Goal: Information Seeking & Learning: Learn about a topic

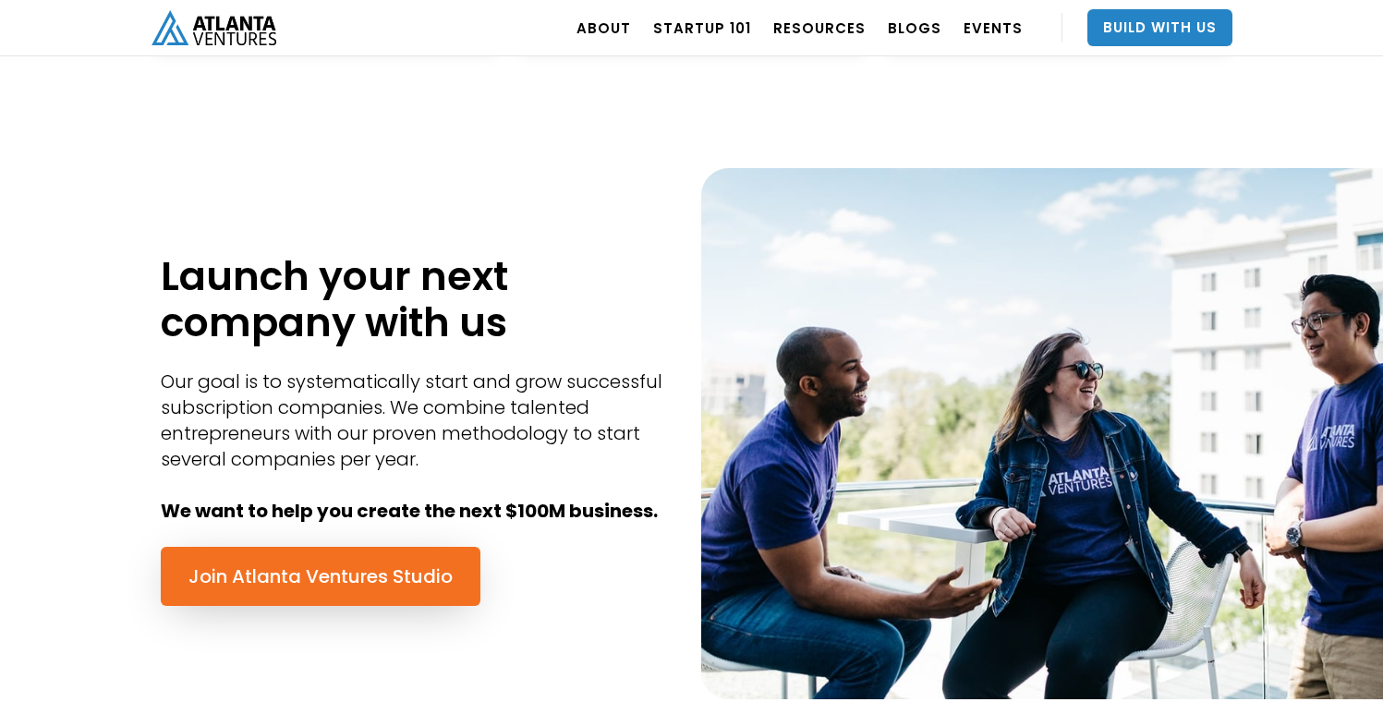
scroll to position [645, 0]
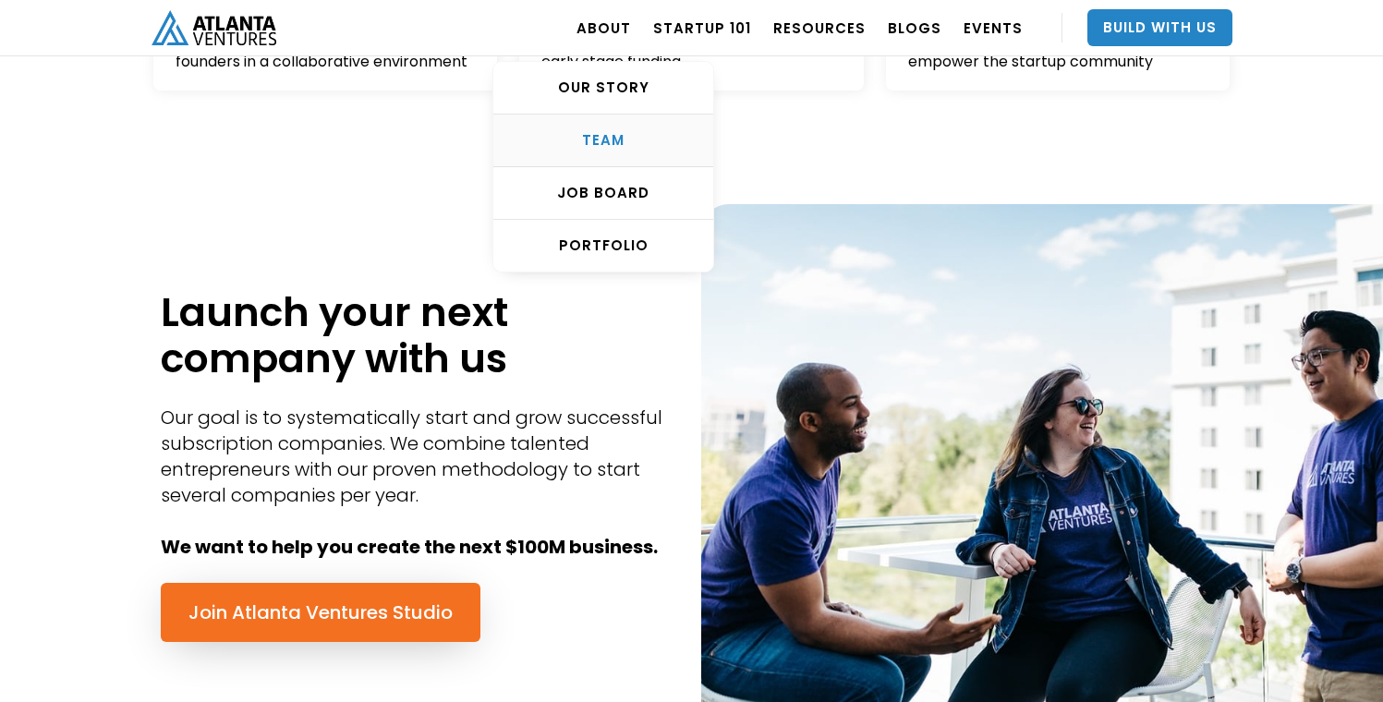
click at [619, 127] on link "TEAM" at bounding box center [603, 141] width 220 height 53
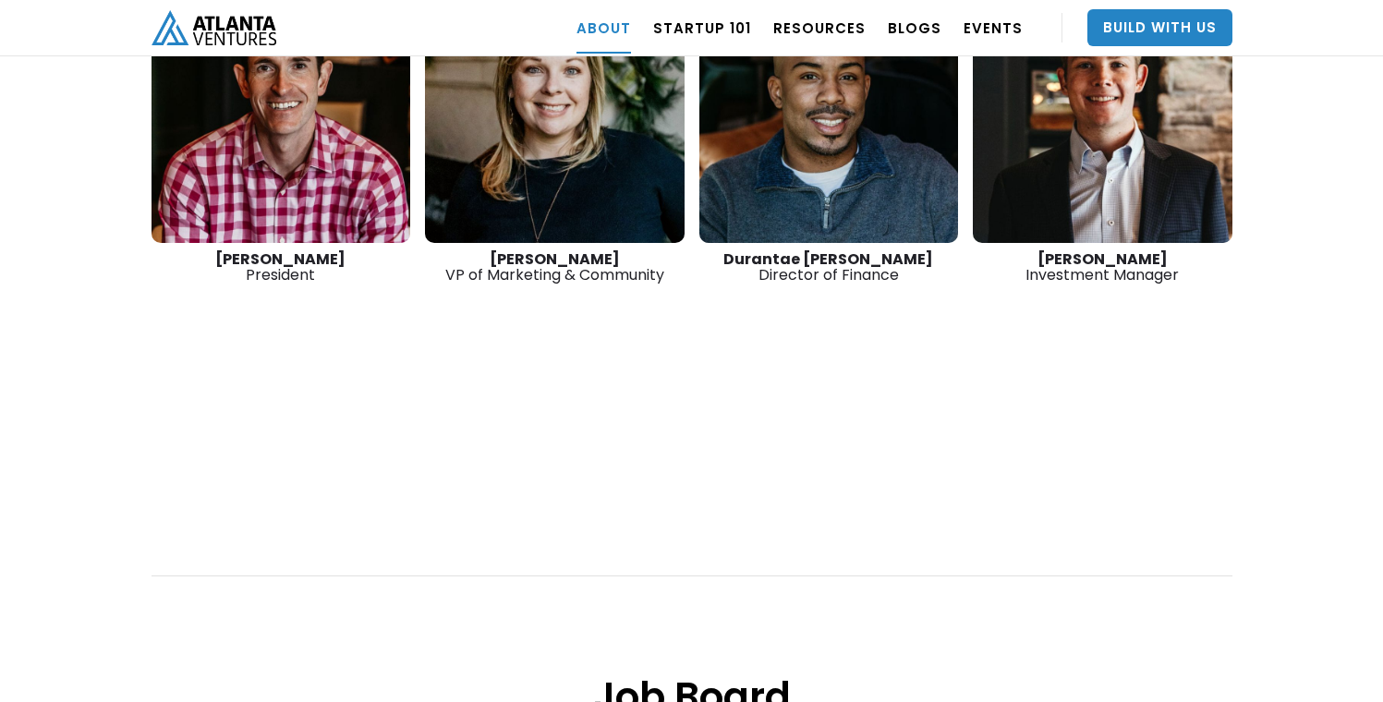
scroll to position [3155, 0]
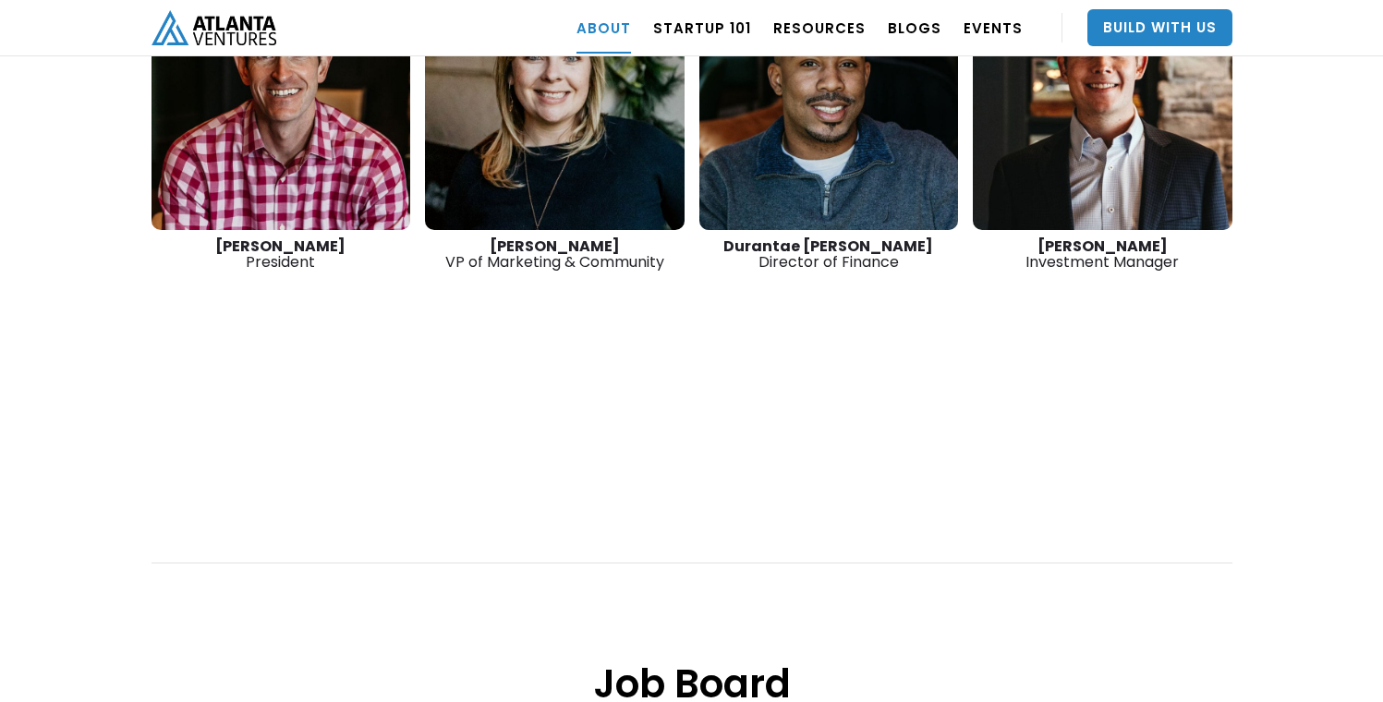
click at [1073, 154] on link at bounding box center [1103, 91] width 260 height 277
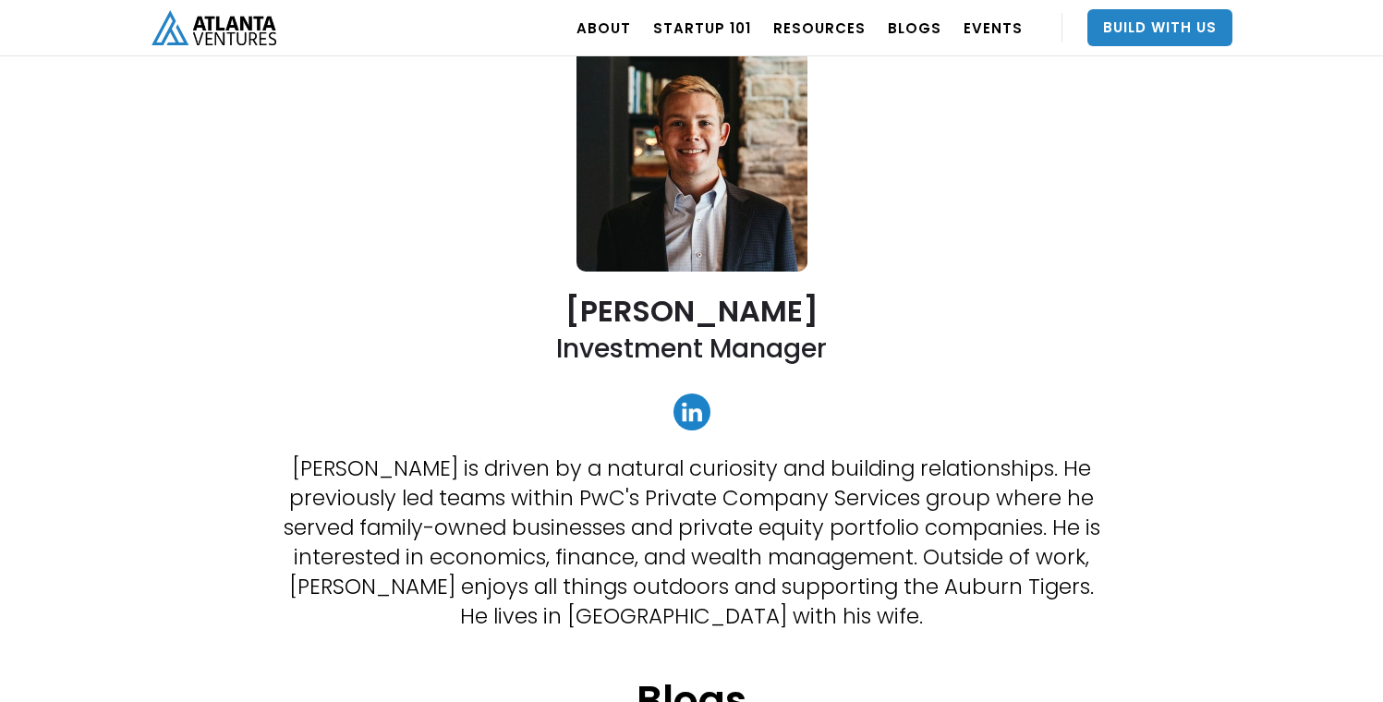
scroll to position [142, 0]
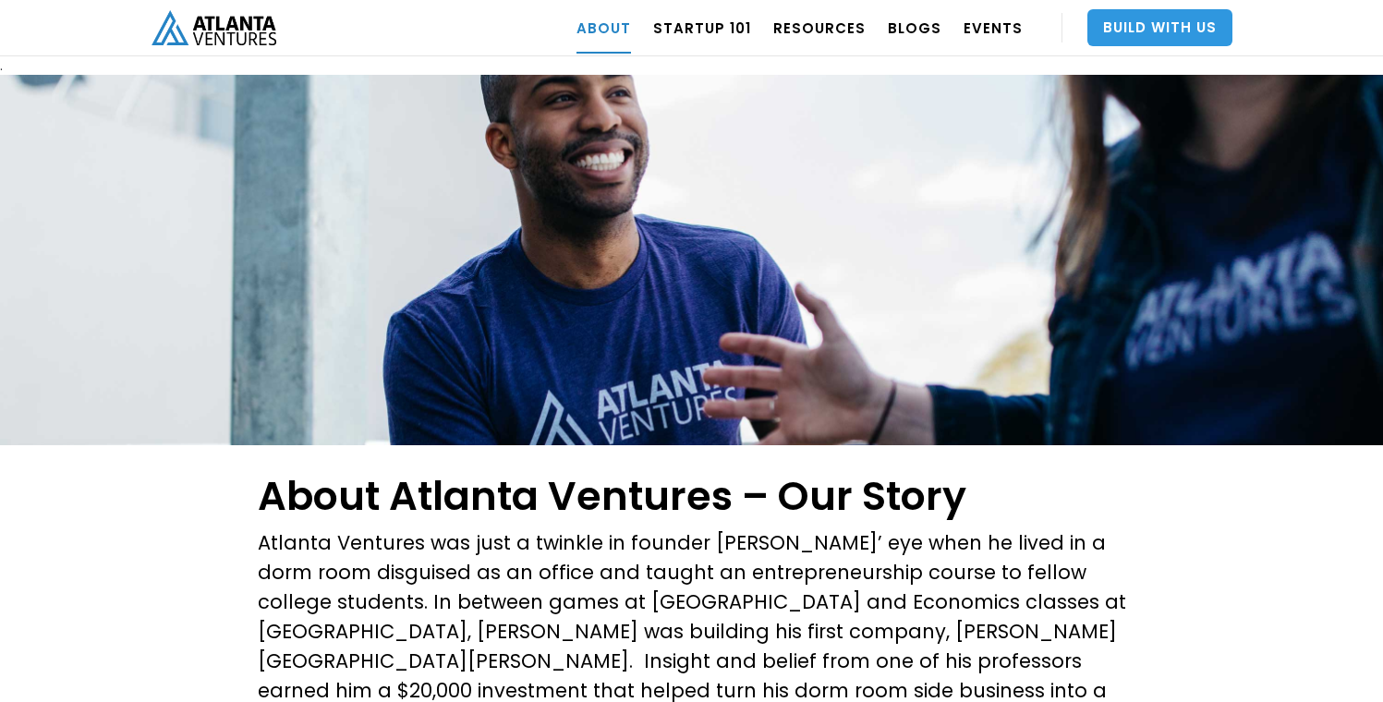
click at [1121, 14] on link "Build With Us" at bounding box center [1159, 27] width 145 height 37
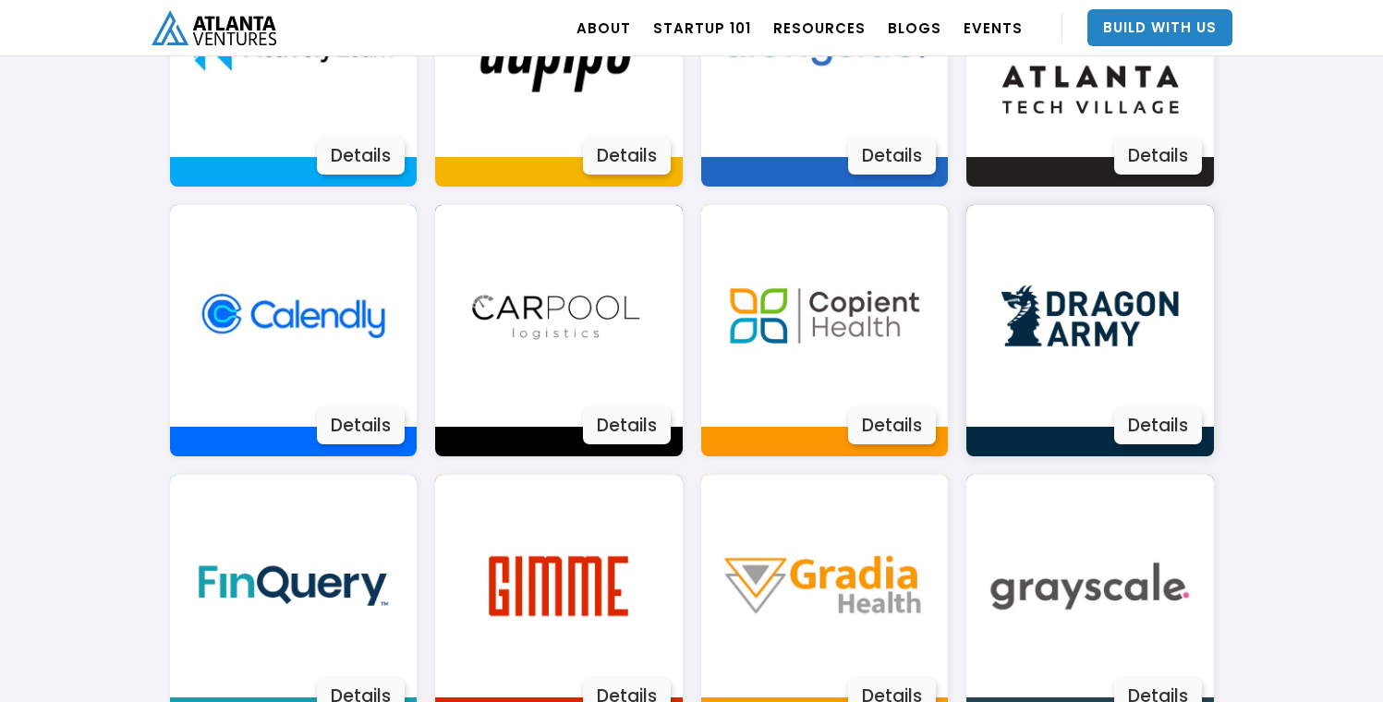
scroll to position [1457, 0]
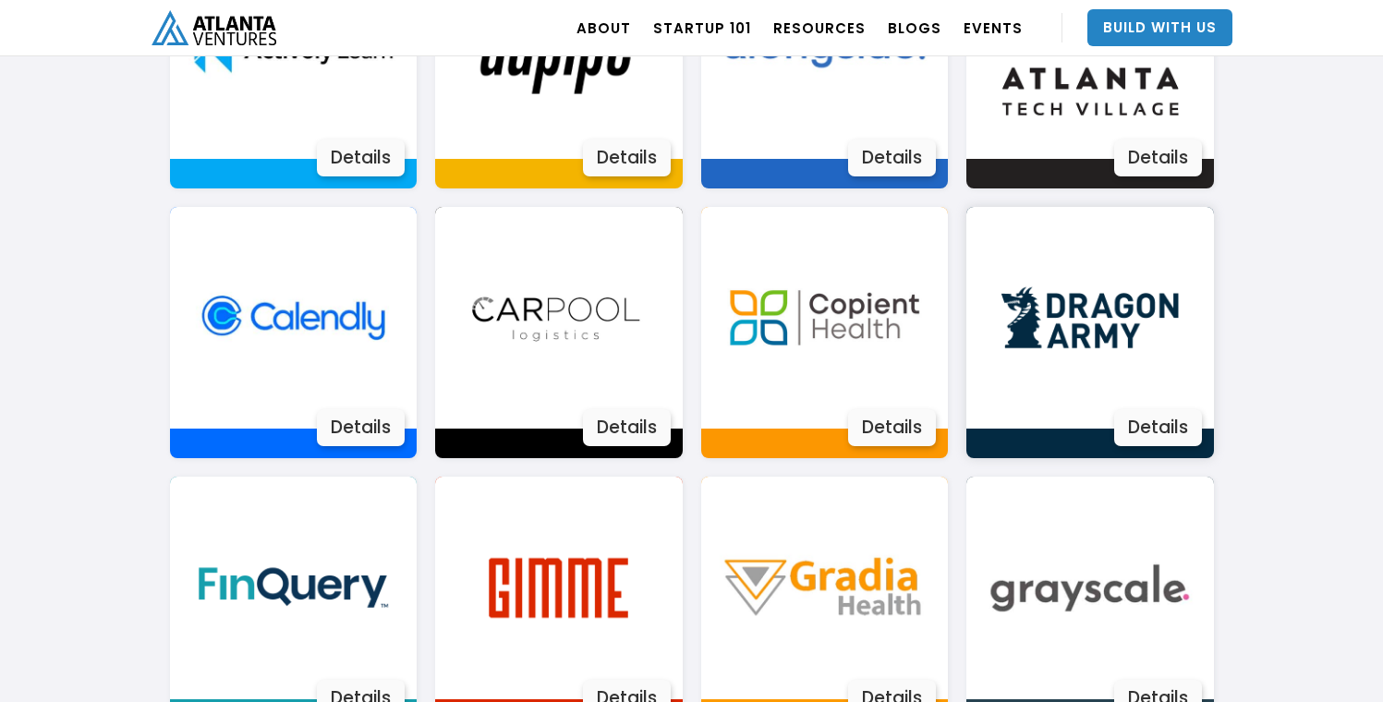
click at [1076, 290] on img at bounding box center [1089, 318] width 223 height 223
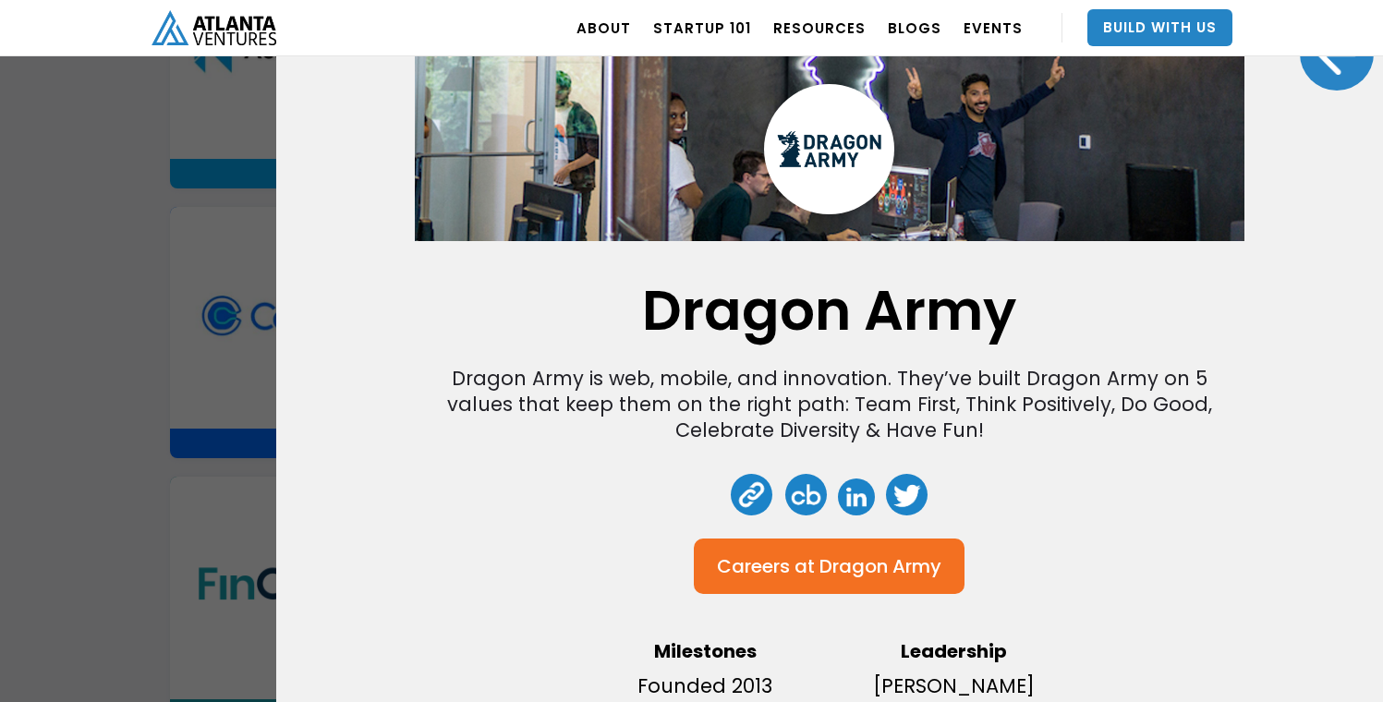
scroll to position [126, 0]
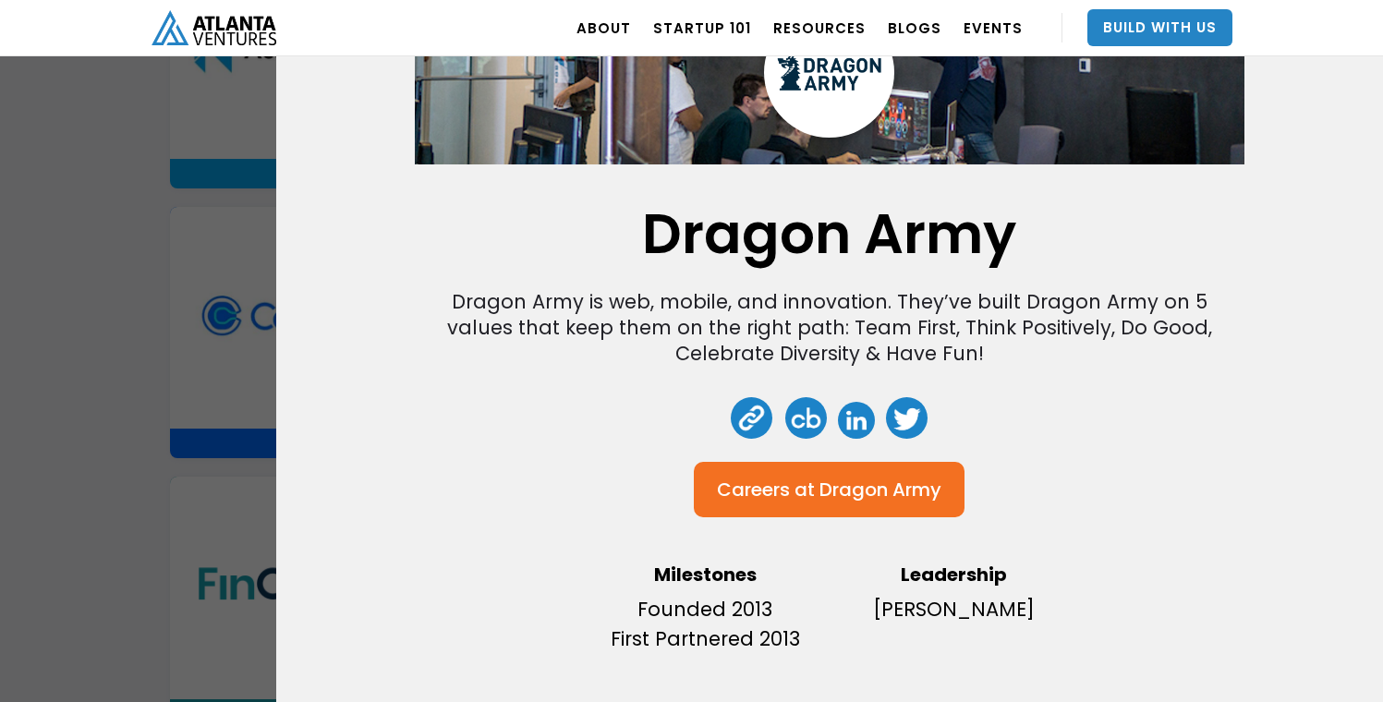
click at [115, 344] on div "Dragon Army Dragon Army is web, mobile, and innovation. They’ve built Dragon Ar…" at bounding box center [691, 351] width 1383 height 702
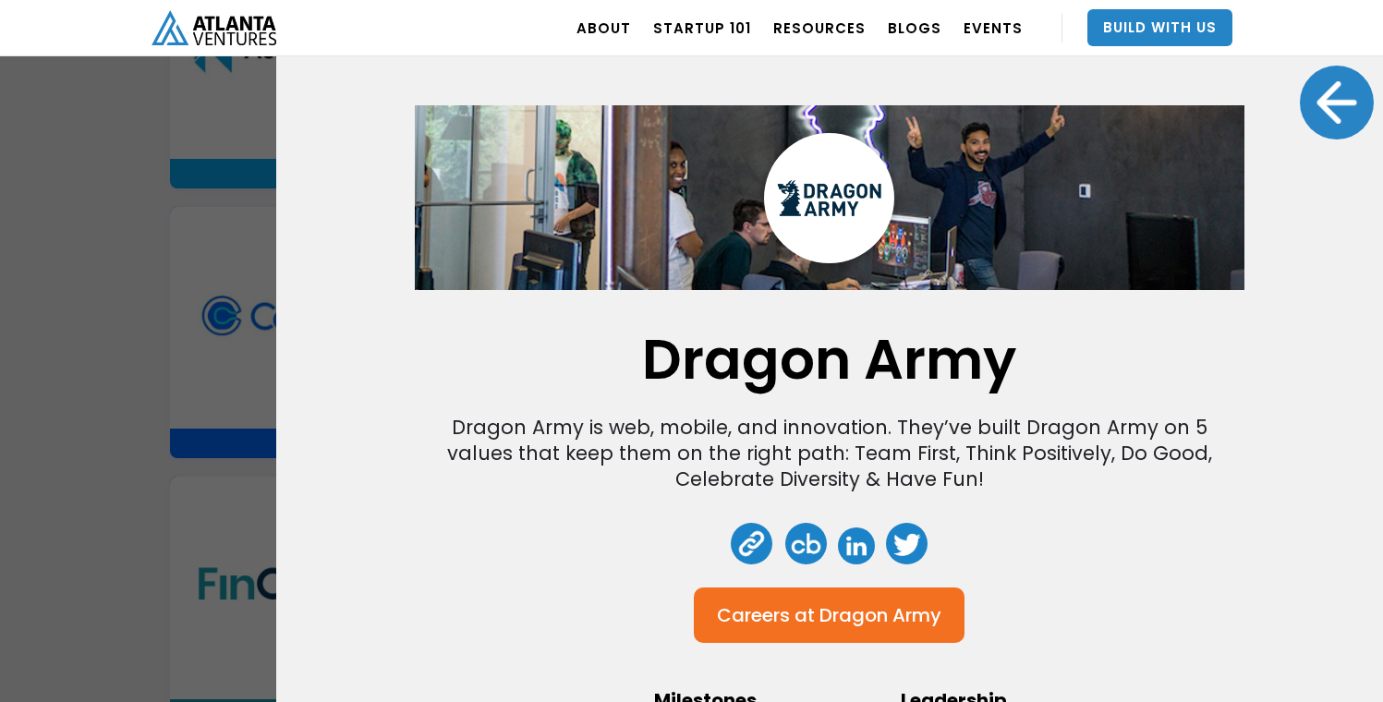
click at [797, 198] on img at bounding box center [830, 198] width 130 height 130
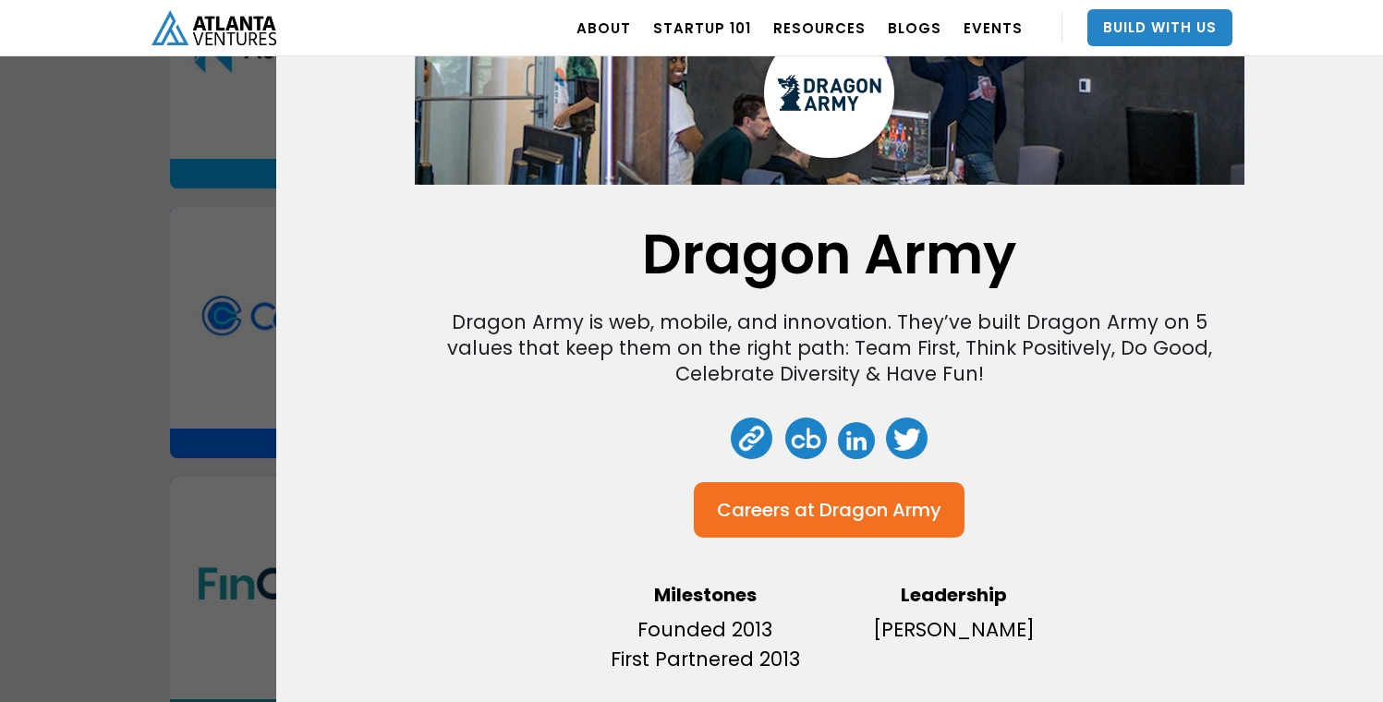
scroll to position [126, 0]
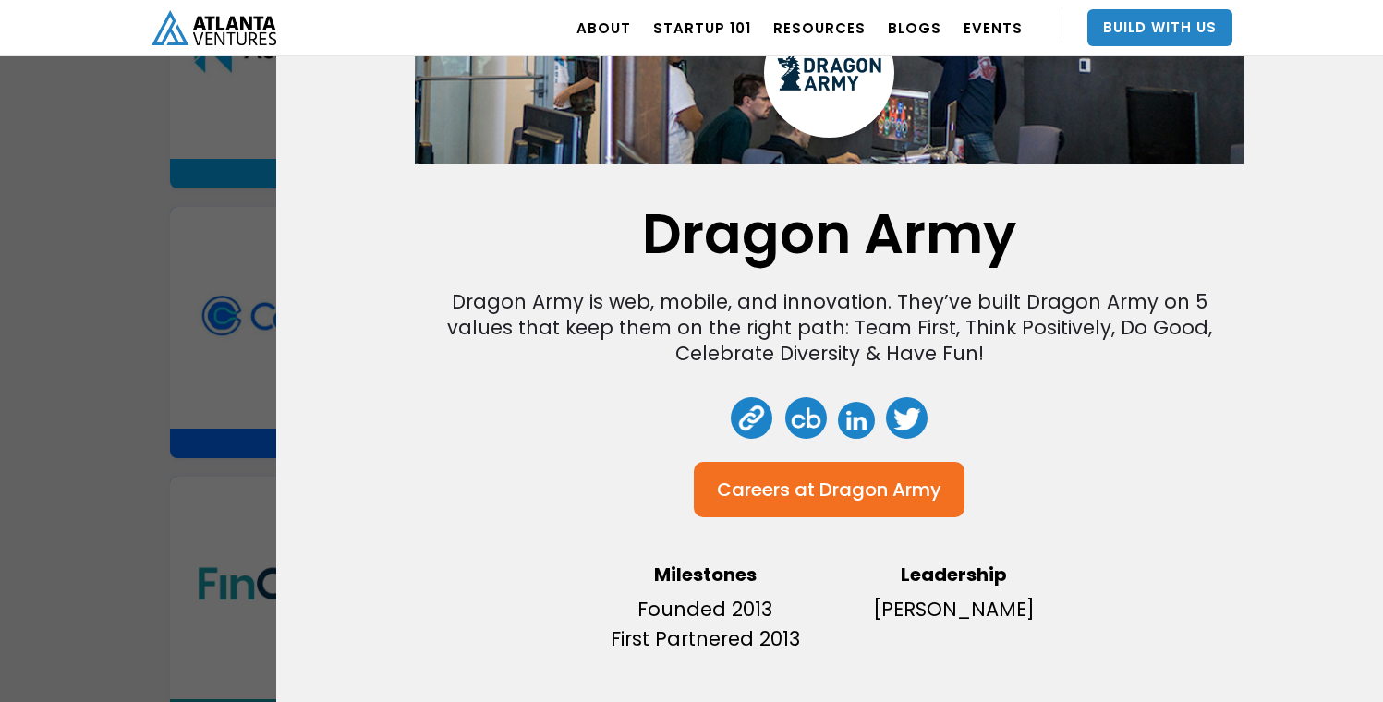
click at [747, 414] on link at bounding box center [753, 418] width 42 height 42
click at [151, 245] on div "Dragon Army Dragon Army is web, mobile, and innovation. They’ve built Dragon Ar…" at bounding box center [691, 351] width 1383 height 702
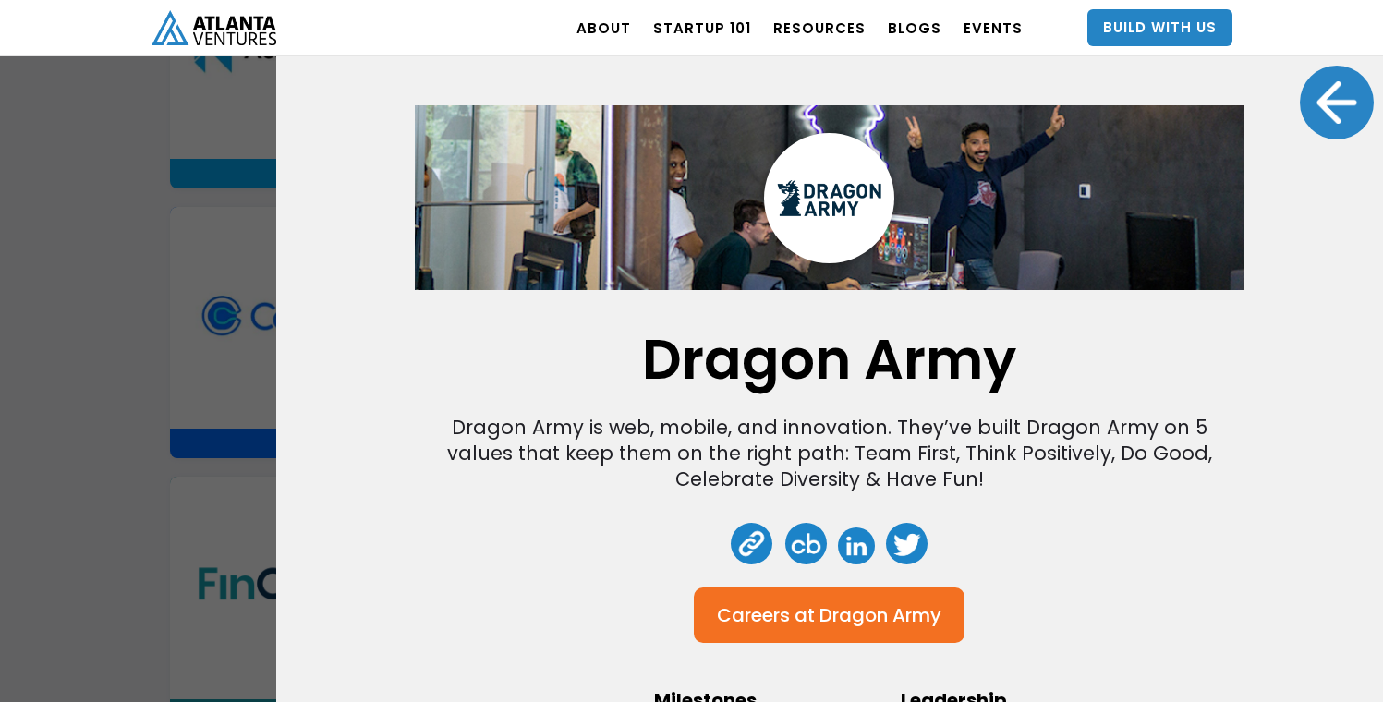
click at [1356, 107] on div at bounding box center [1337, 103] width 74 height 74
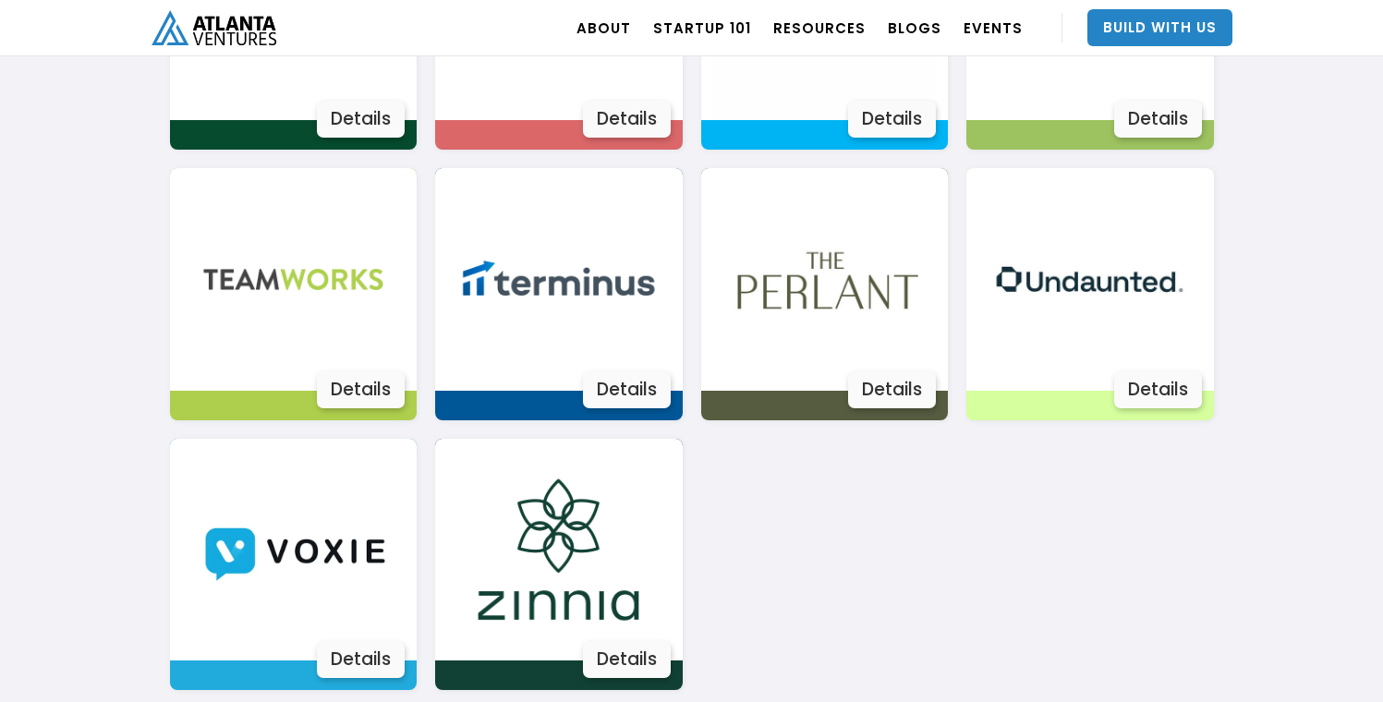
scroll to position [3379, 0]
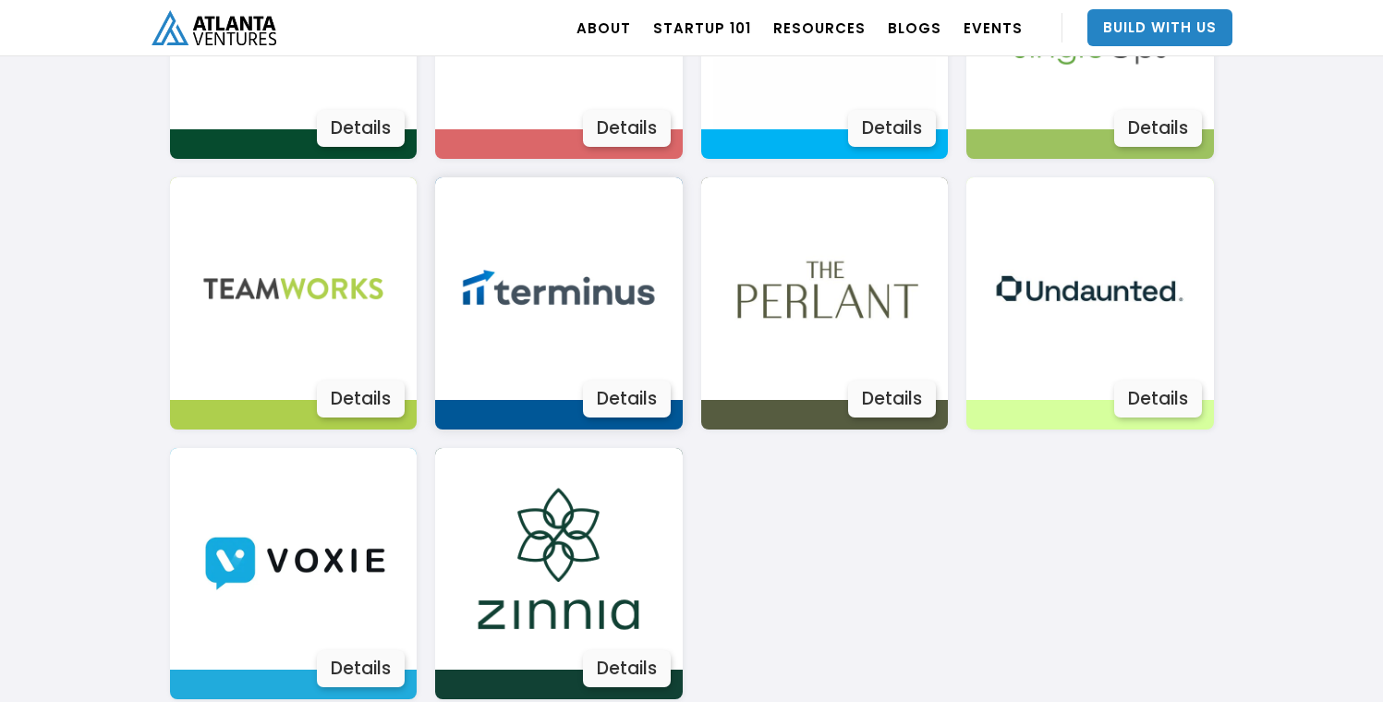
click at [635, 299] on img at bounding box center [558, 288] width 223 height 223
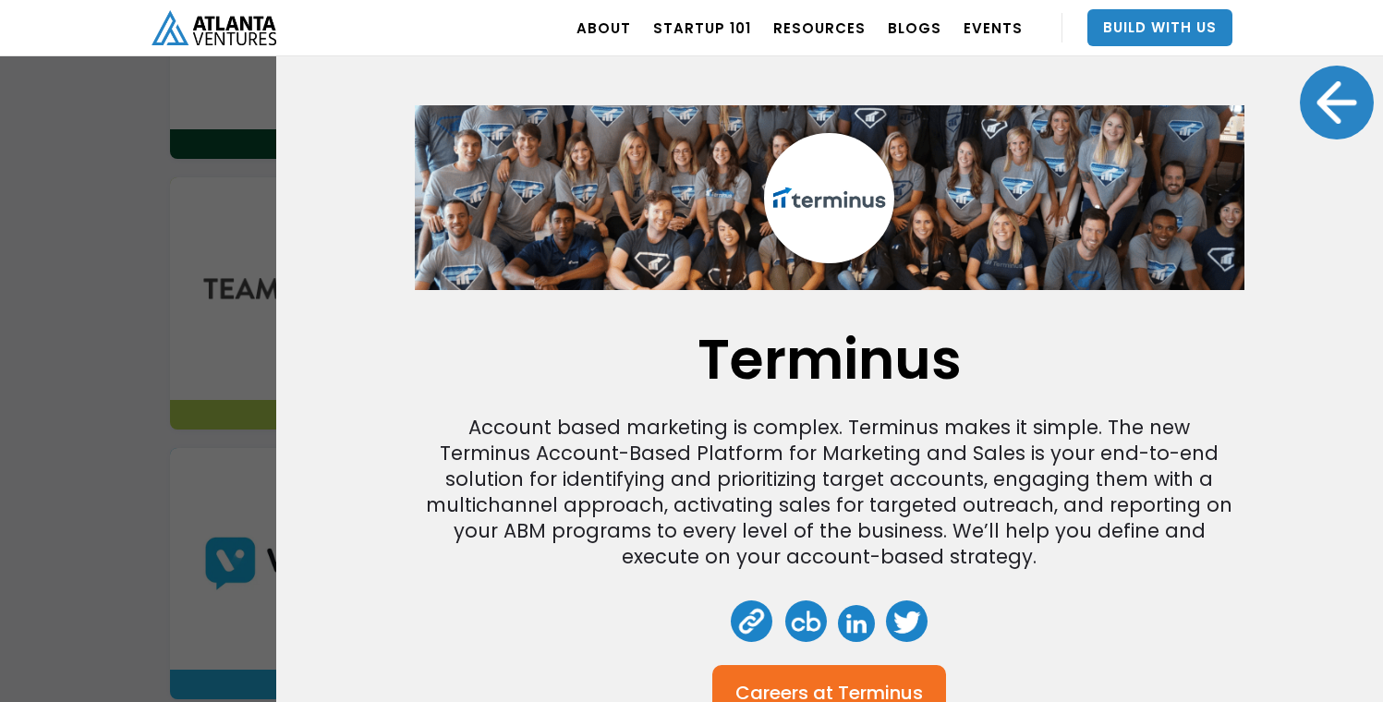
click at [1318, 102] on div at bounding box center [1337, 103] width 74 height 74
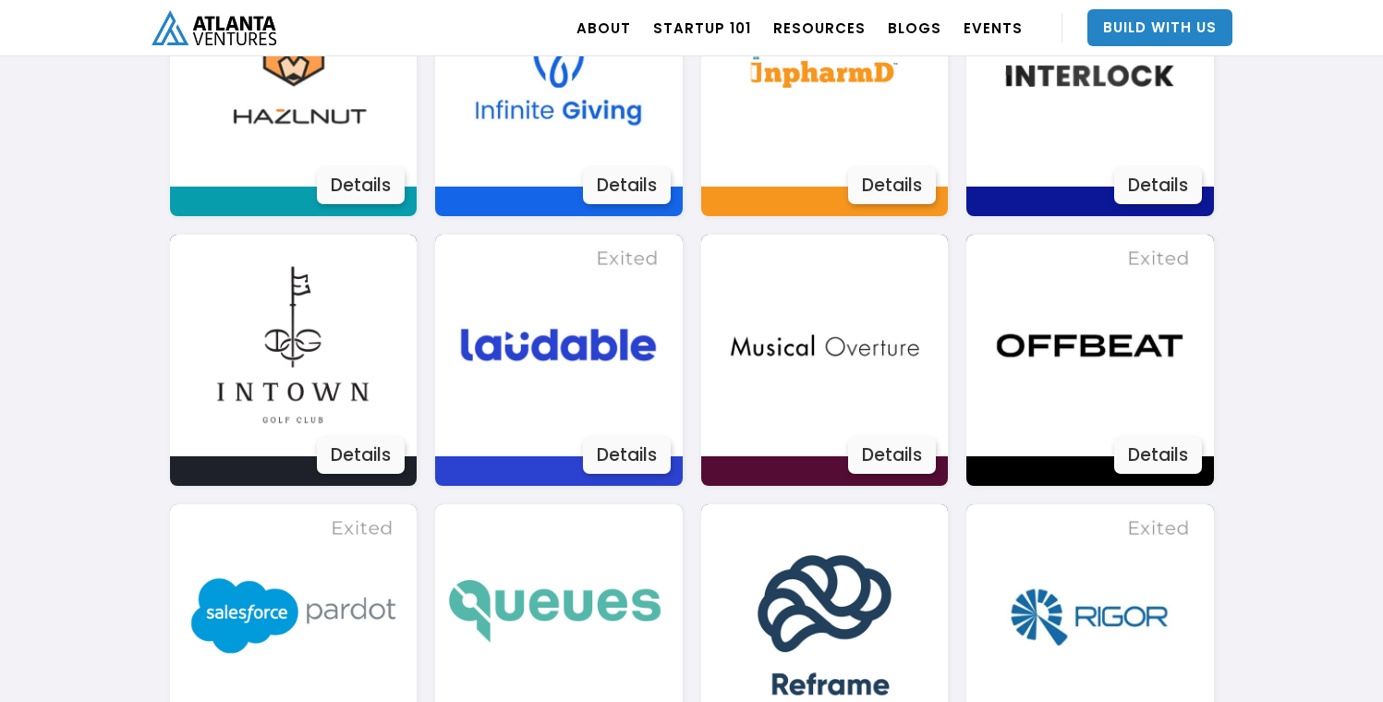
scroll to position [2486, 0]
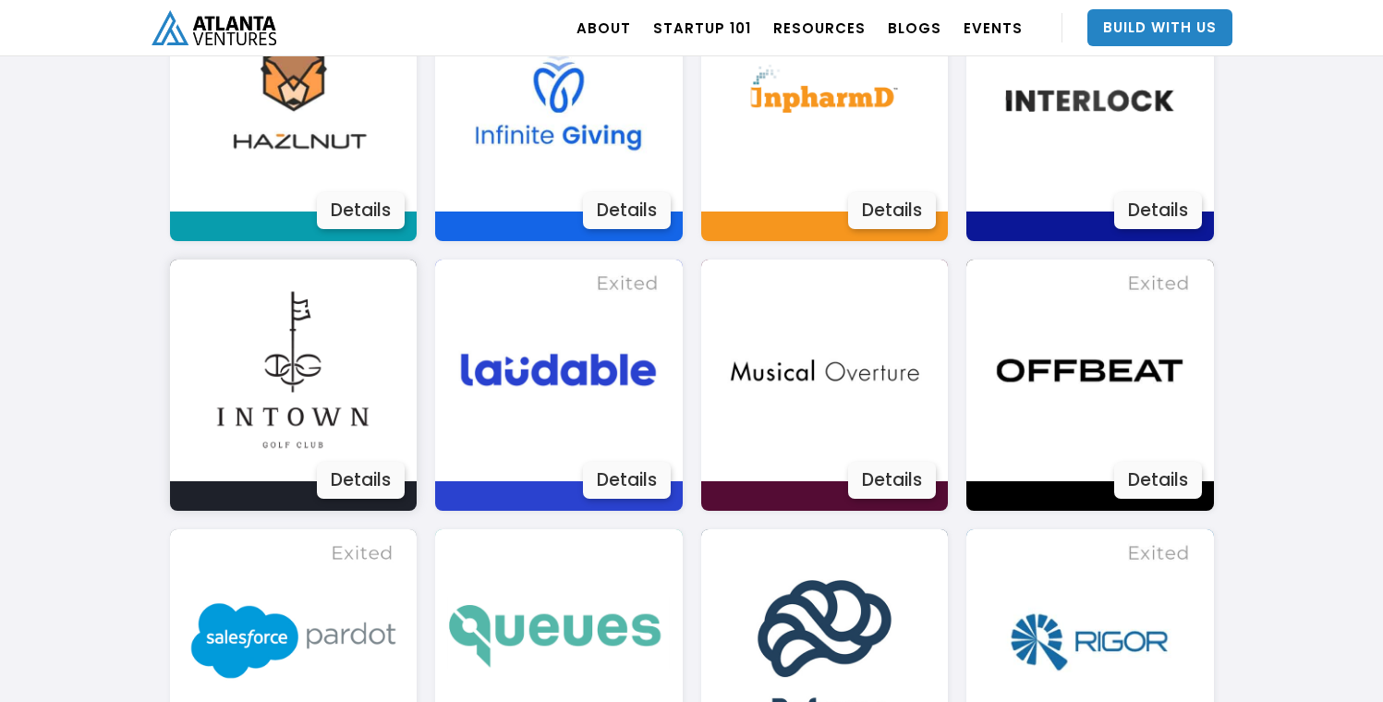
click at [349, 337] on img at bounding box center [293, 371] width 223 height 223
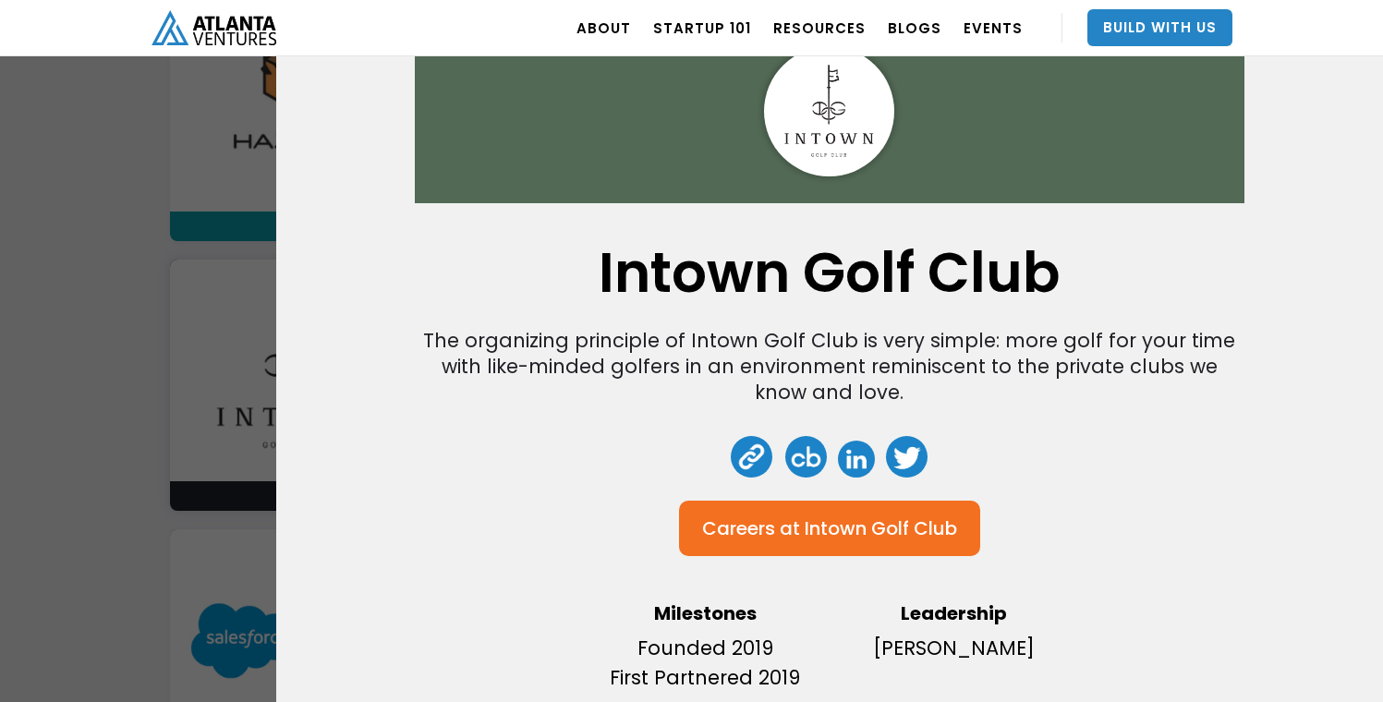
scroll to position [0, 0]
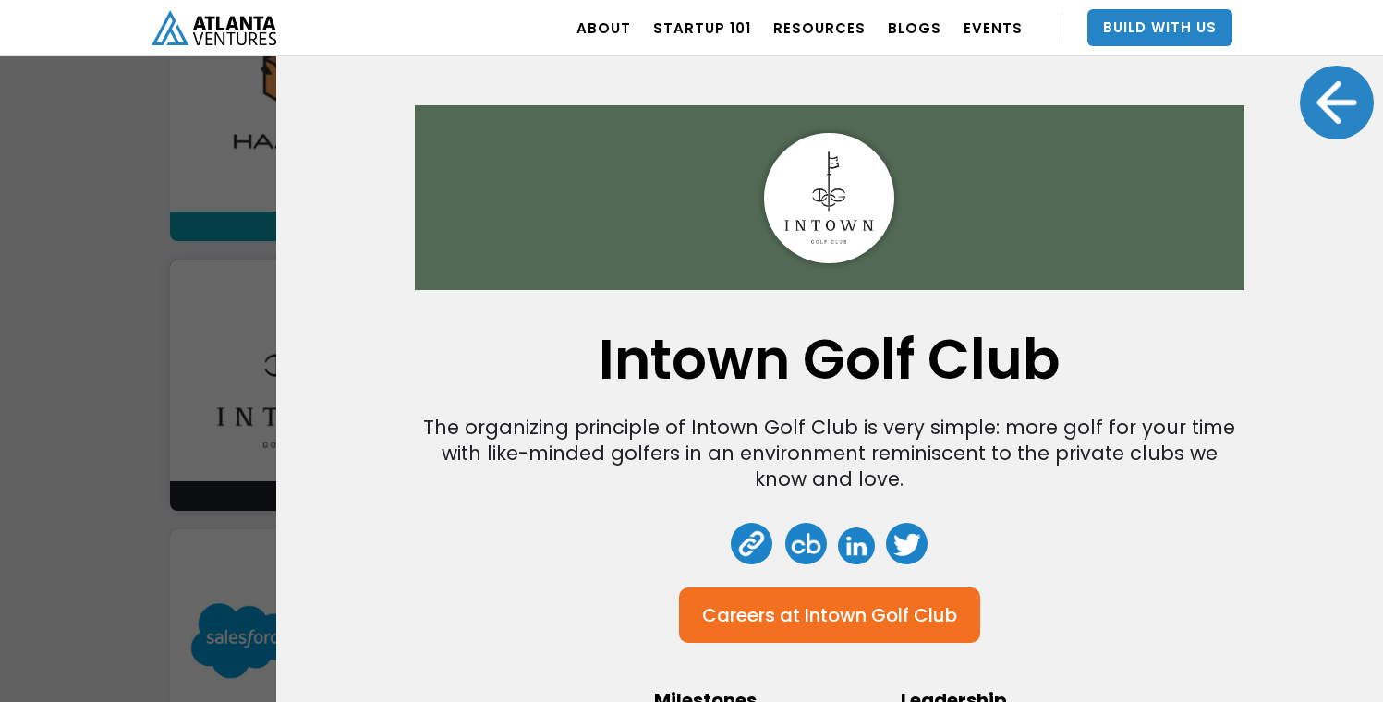
click at [1339, 98] on div at bounding box center [1337, 103] width 74 height 74
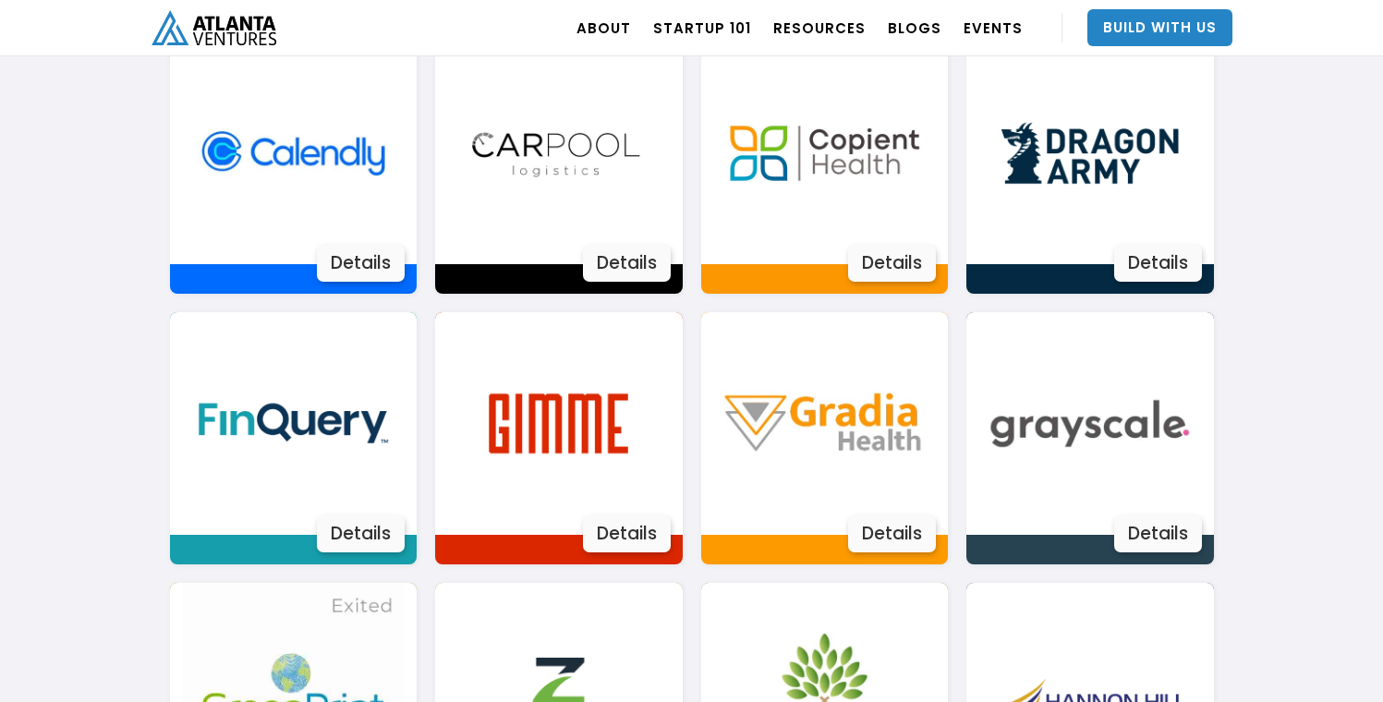
scroll to position [1589, 0]
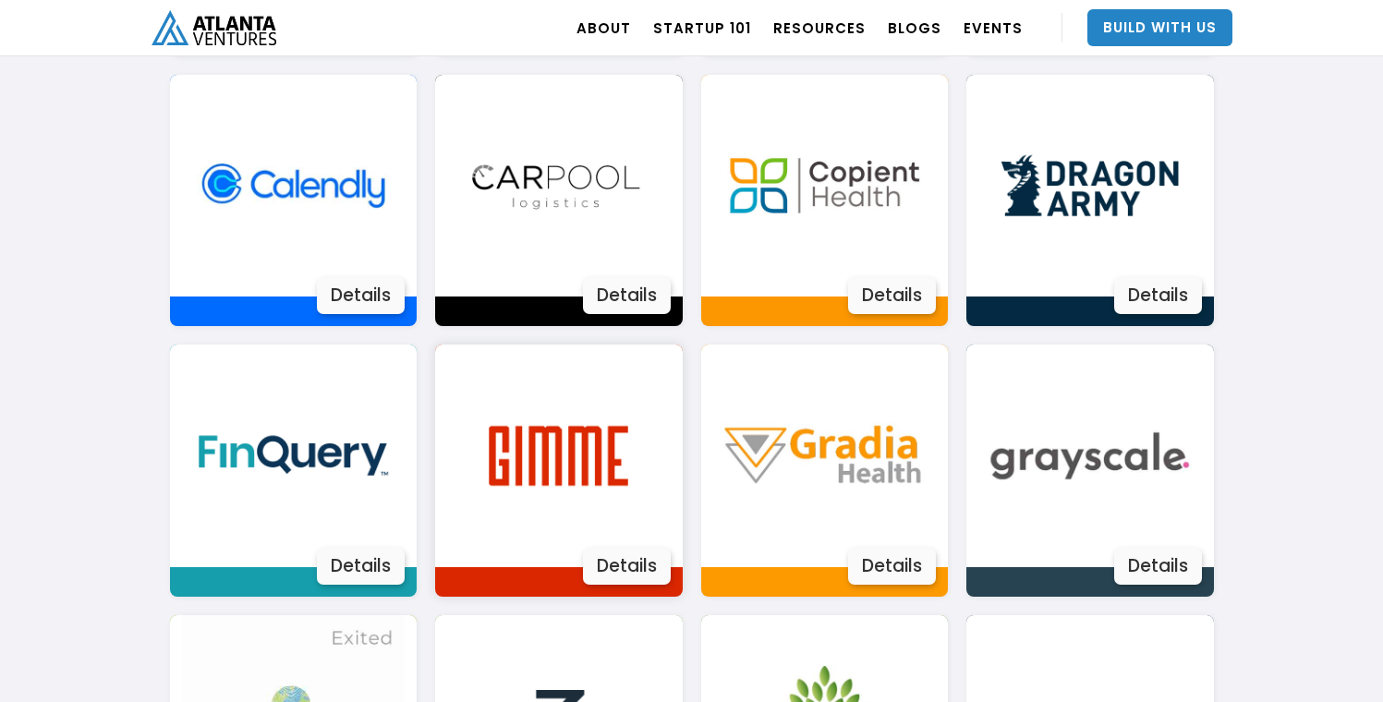
click at [589, 398] on img at bounding box center [558, 456] width 223 height 223
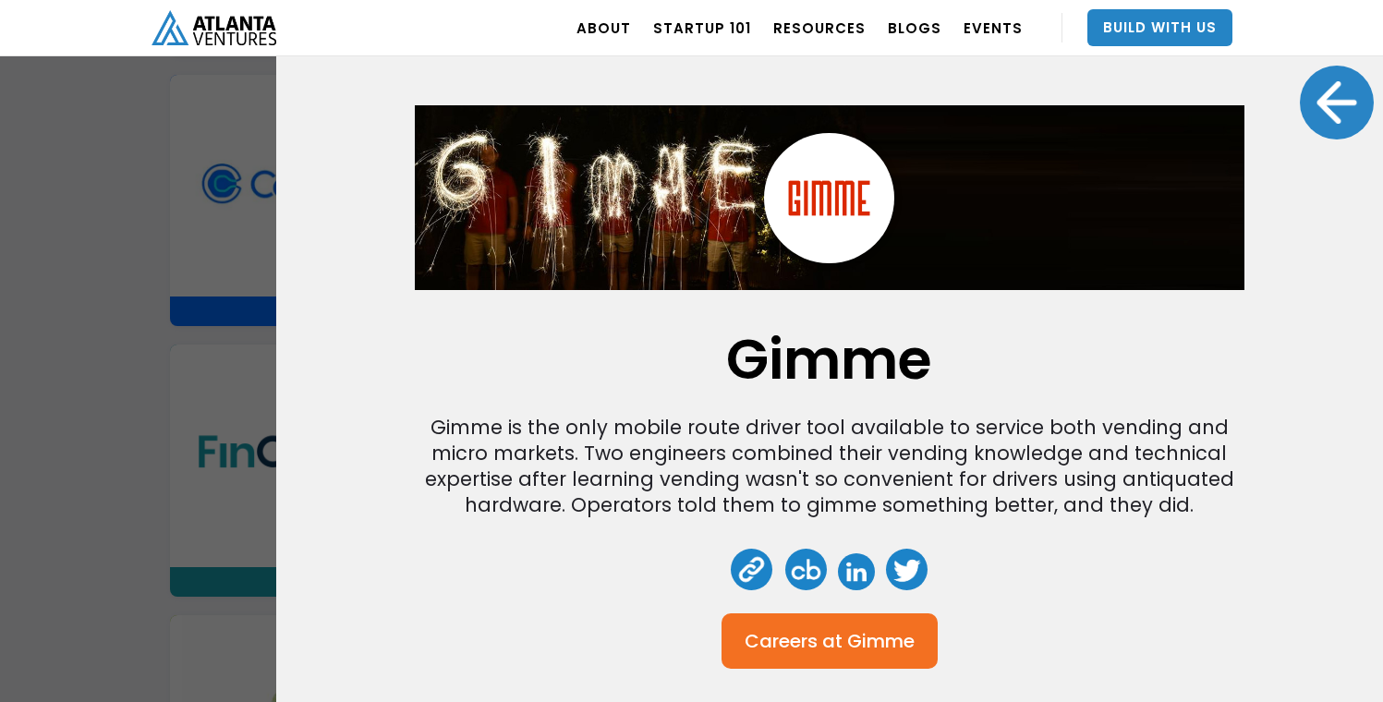
click at [1319, 111] on div at bounding box center [1337, 103] width 74 height 74
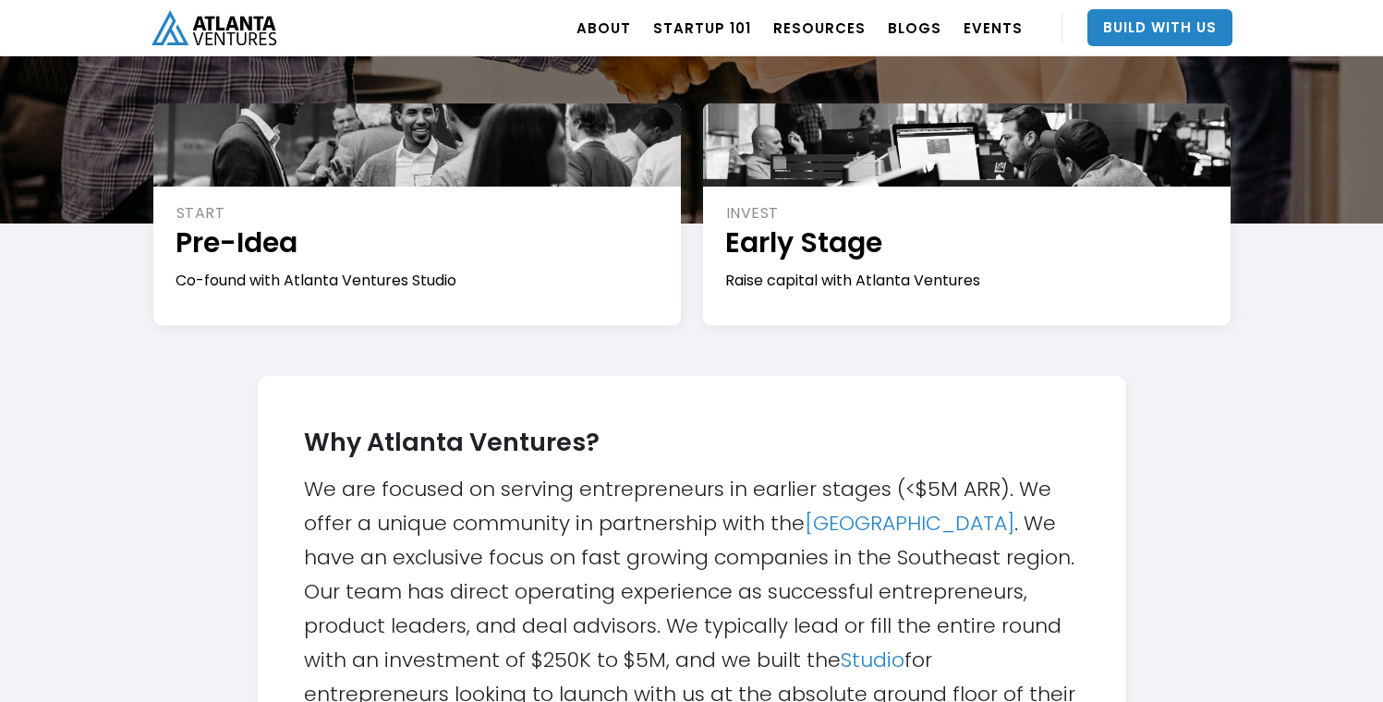
scroll to position [283, 0]
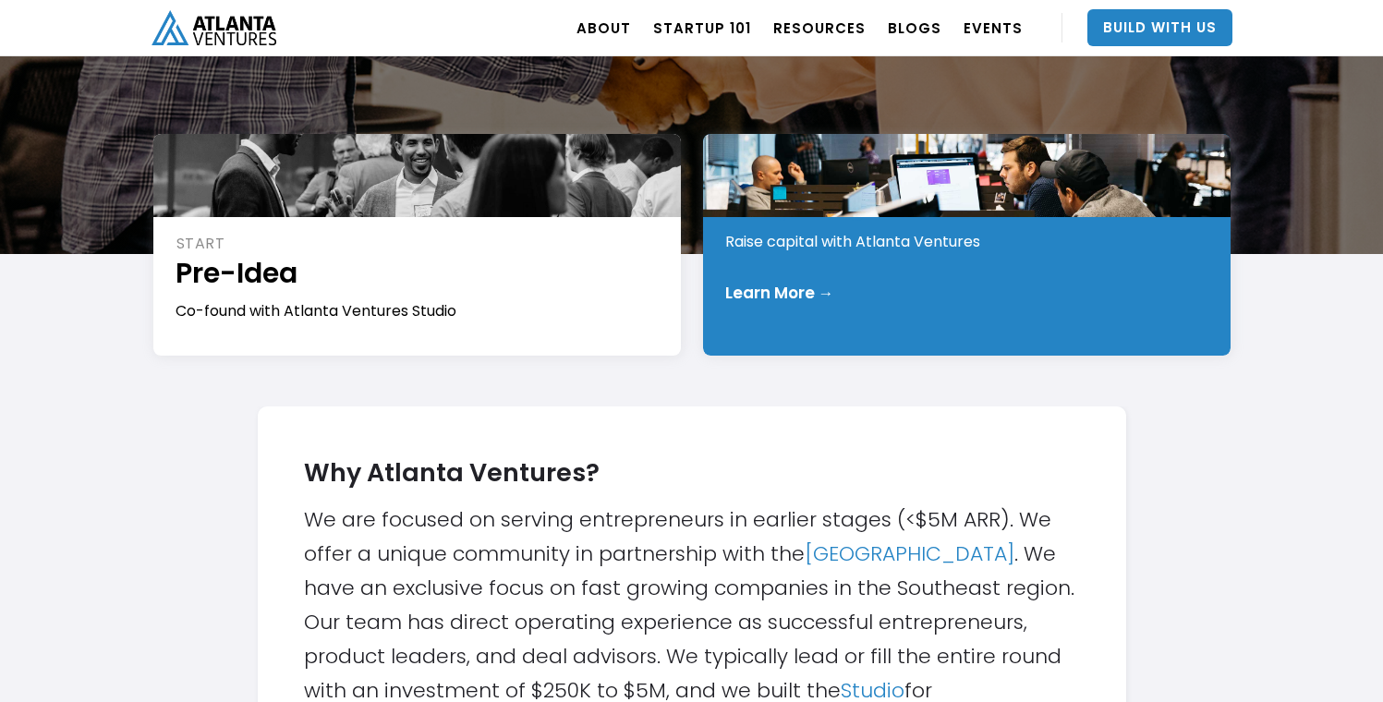
click at [963, 328] on div "INVEST Early Stage Raise capital with Atlanta Ventures Learn More →" at bounding box center [967, 245] width 528 height 222
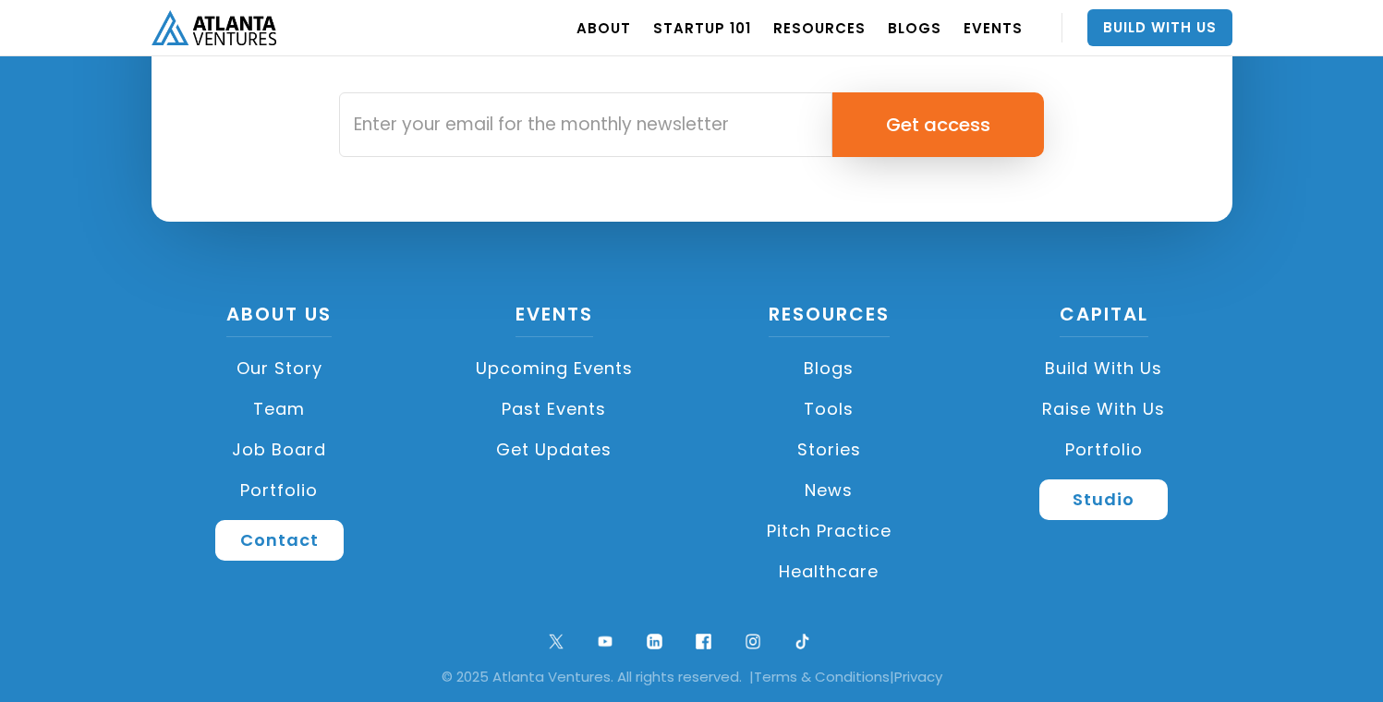
scroll to position [2745, 0]
